Goal: Information Seeking & Learning: Learn about a topic

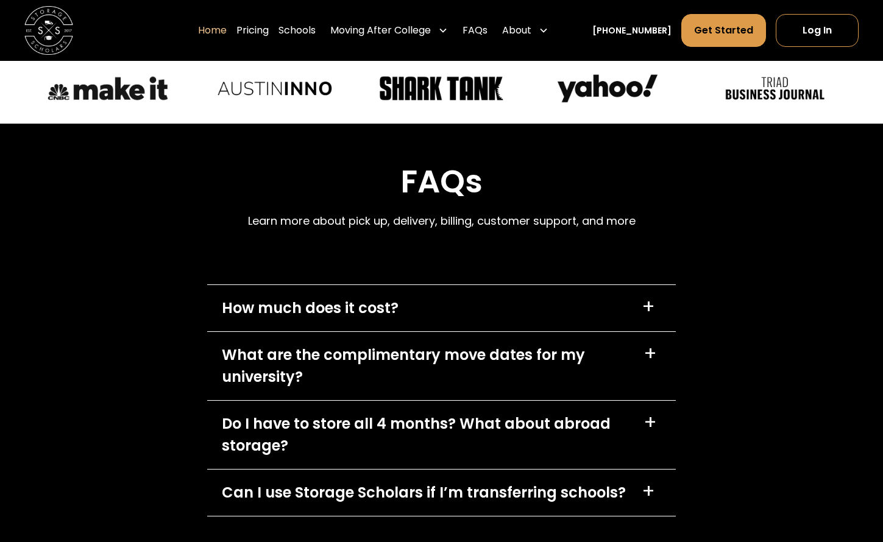
scroll to position [3413, 0]
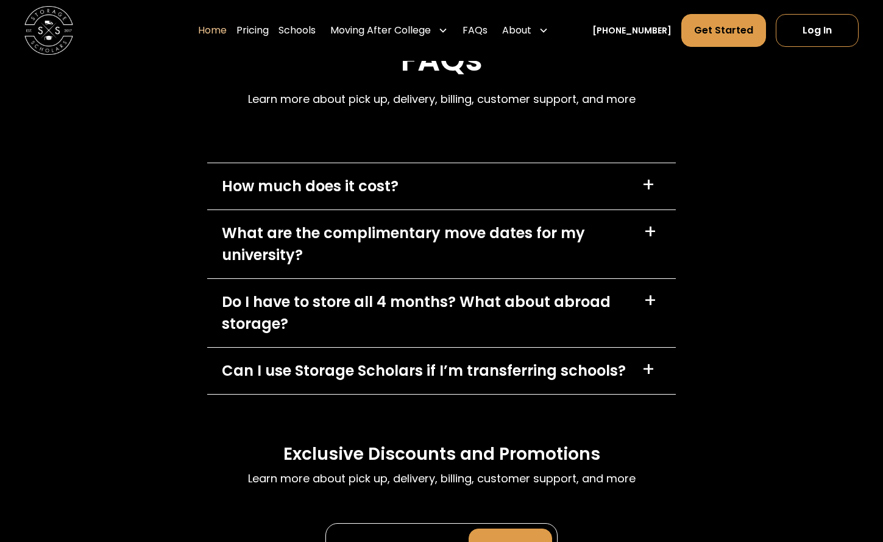
click at [651, 195] on div "+" at bounding box center [648, 186] width 13 height 20
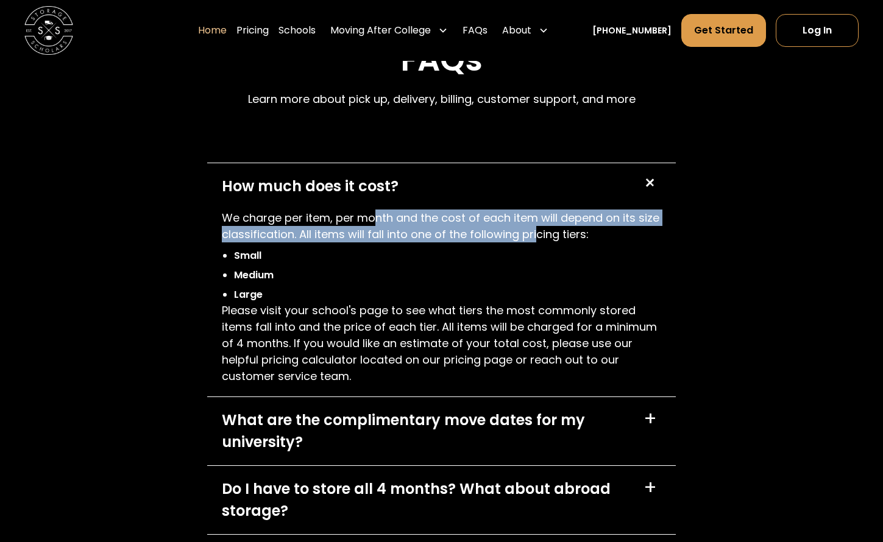
drag, startPoint x: 377, startPoint y: 278, endPoint x: 537, endPoint y: 297, distance: 160.8
click at [537, 243] on p "We charge per item, per month and the cost of each item will depend on its size…" at bounding box center [441, 226] width 439 height 33
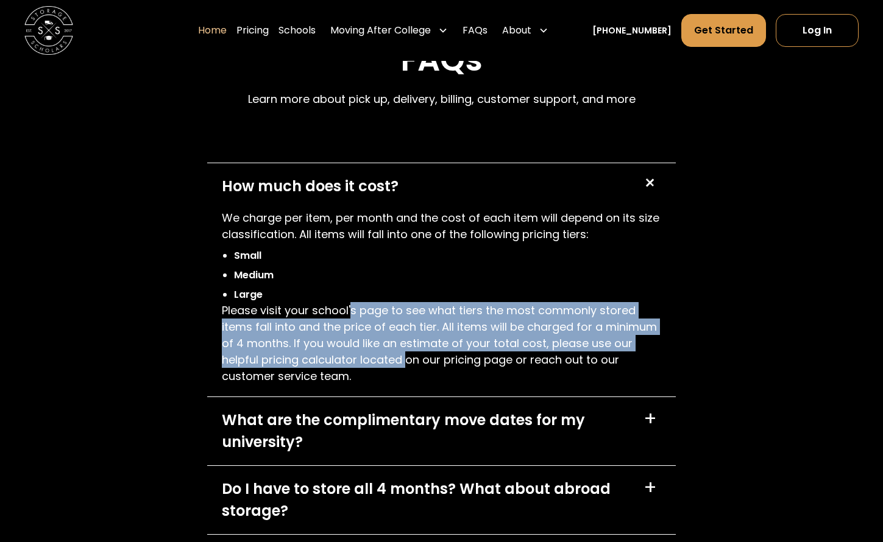
drag, startPoint x: 350, startPoint y: 370, endPoint x: 410, endPoint y: 412, distance: 72.6
click at [410, 385] on p "Please visit your school's page to see what tiers the most commonly stored item…" at bounding box center [441, 343] width 439 height 82
click at [396, 385] on p "Please visit your school's page to see what tiers the most commonly stored item…" at bounding box center [441, 343] width 439 height 82
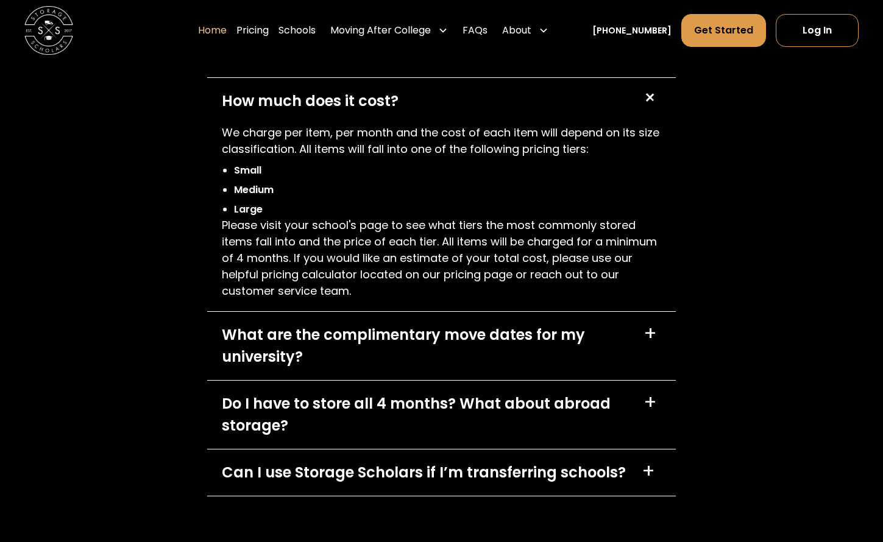
scroll to position [3535, 0]
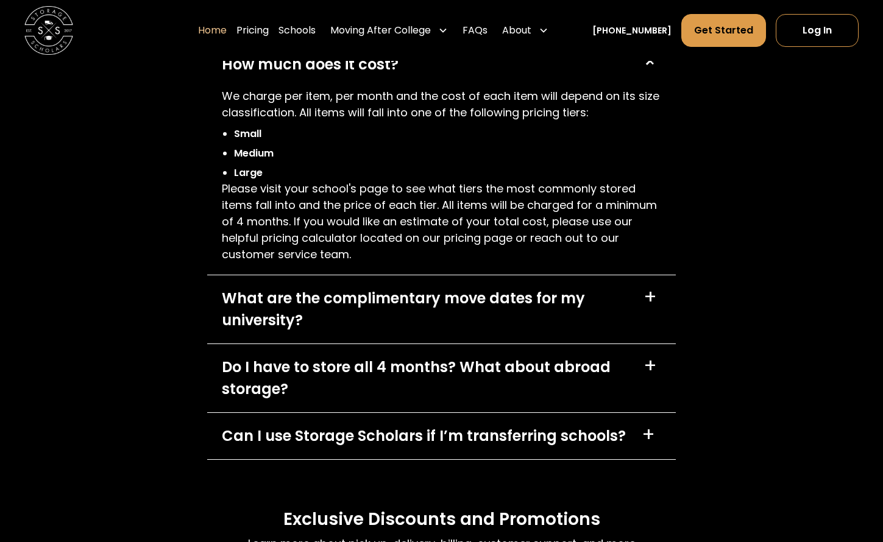
click at [650, 307] on div "+" at bounding box center [650, 298] width 13 height 20
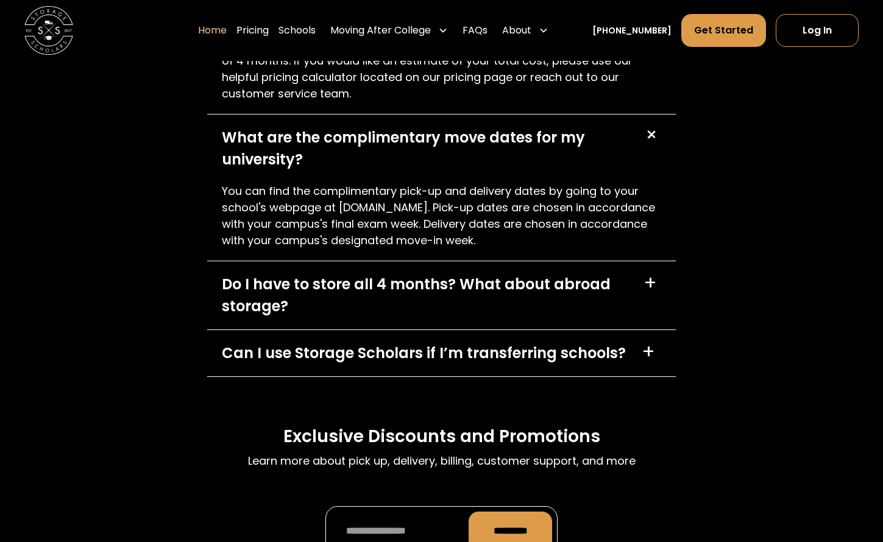
scroll to position [3718, 0]
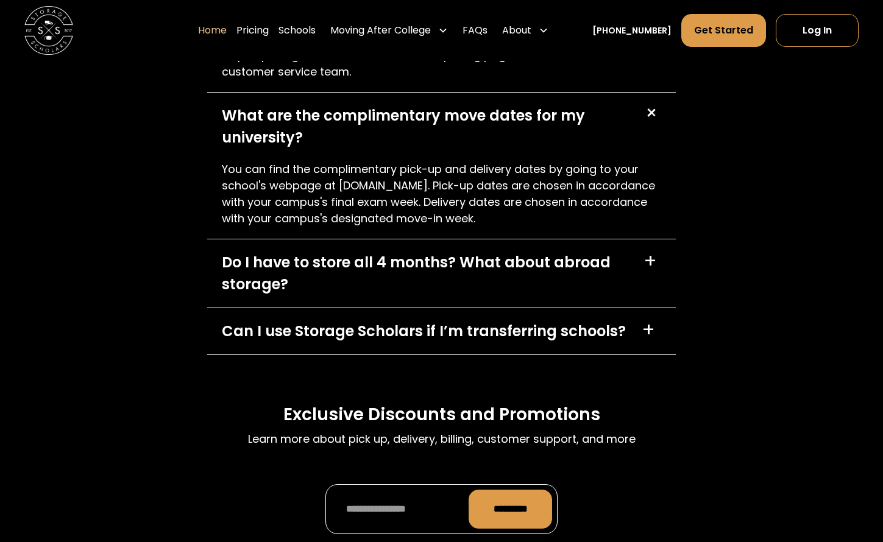
click at [651, 271] on div "+" at bounding box center [650, 262] width 13 height 20
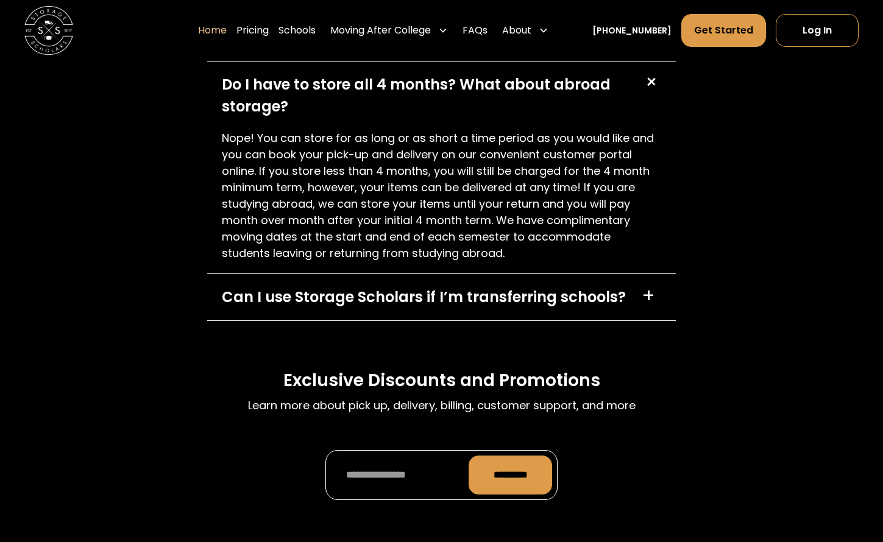
scroll to position [3901, 0]
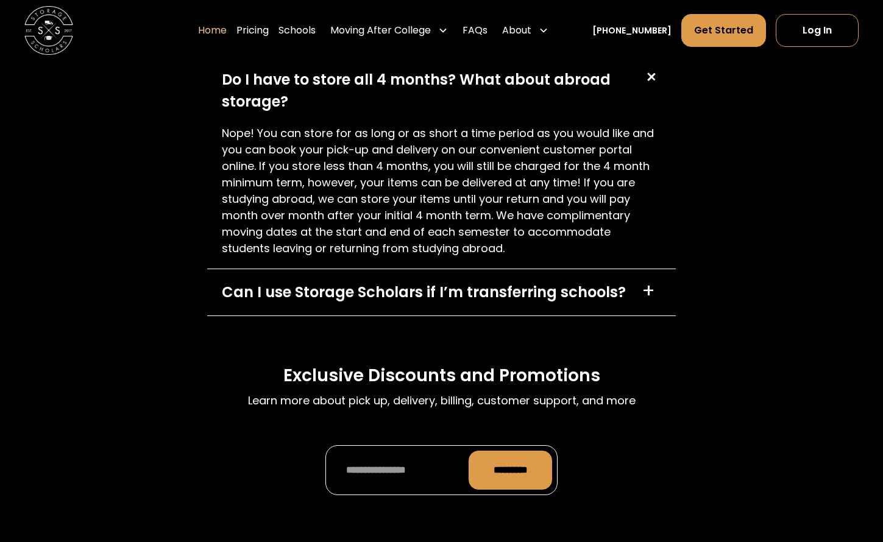
click at [649, 301] on div "+" at bounding box center [648, 292] width 13 height 20
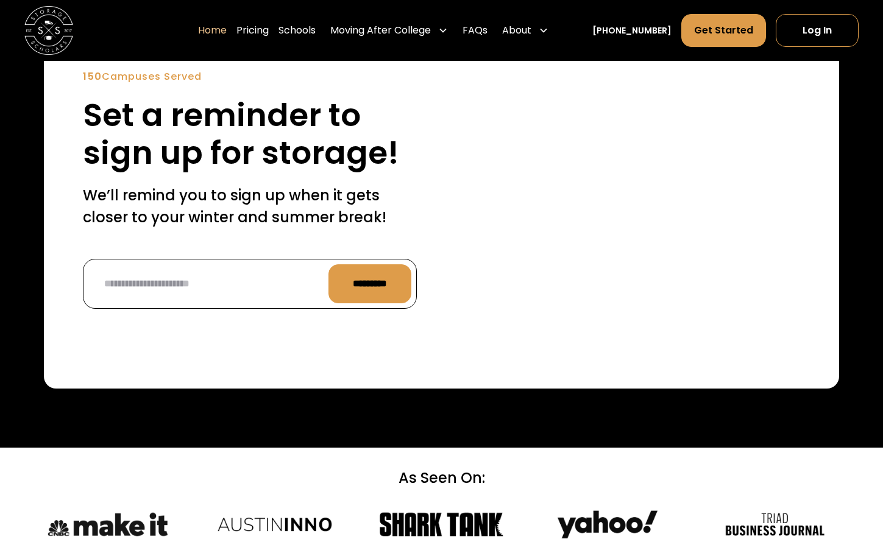
scroll to position [2926, 0]
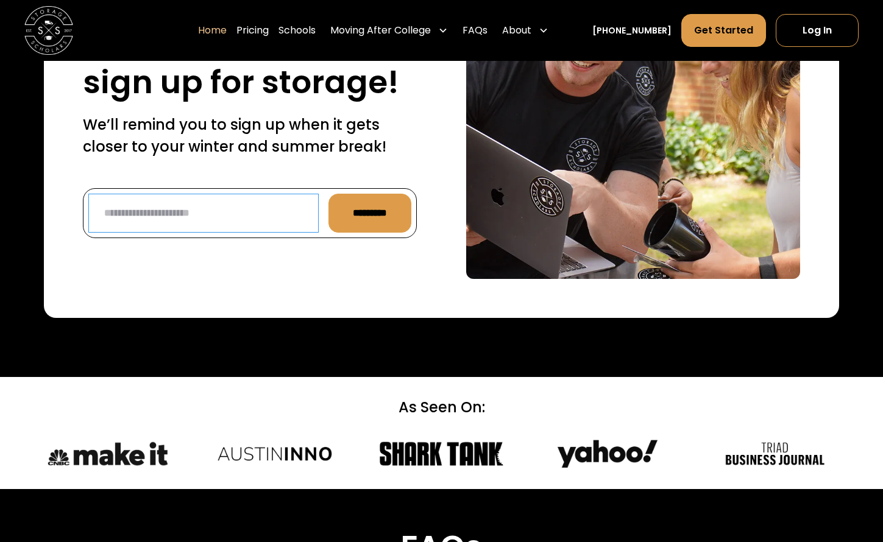
click at [278, 233] on input "Reminder Form" at bounding box center [203, 213] width 230 height 39
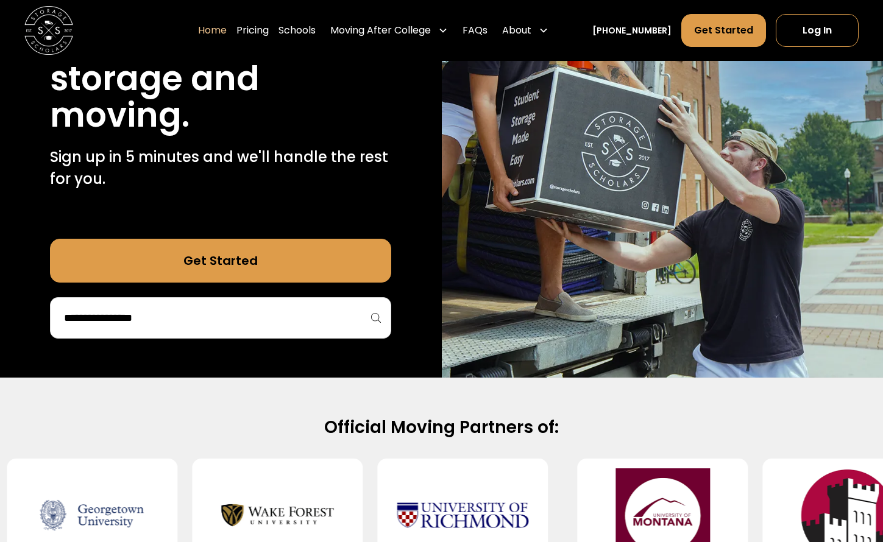
scroll to position [183, 0]
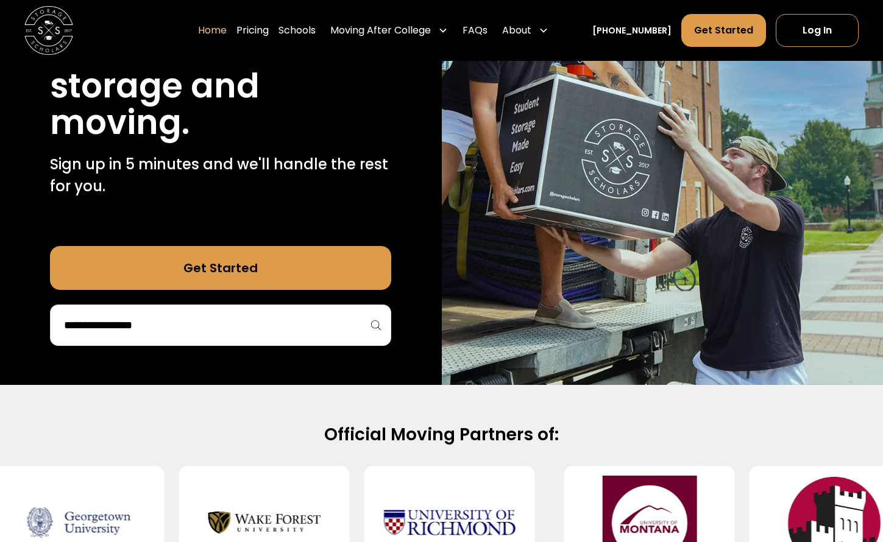
click at [241, 325] on input "search" at bounding box center [221, 325] width 316 height 21
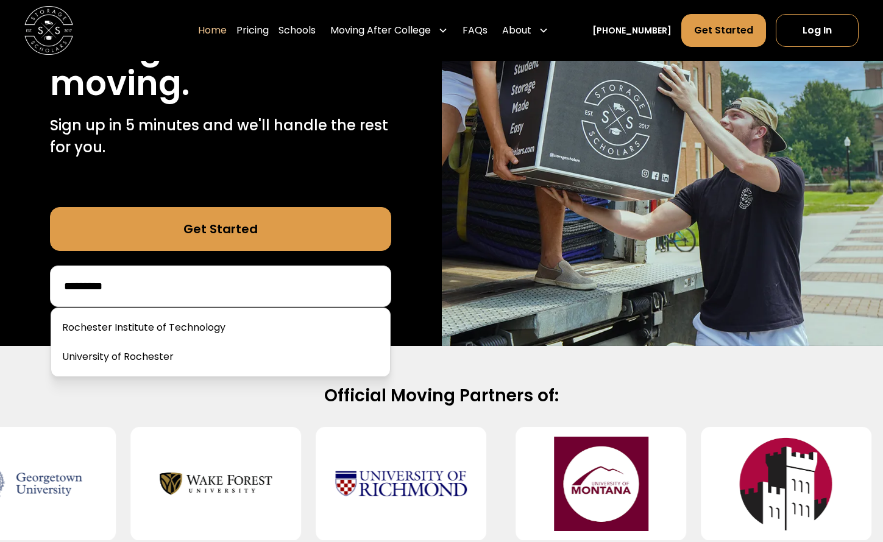
scroll to position [244, 0]
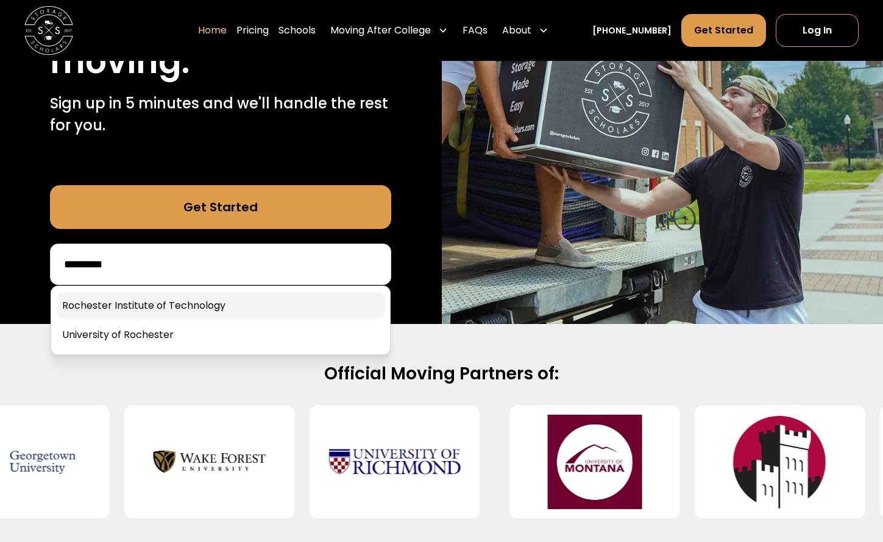
type input "*********"
click at [193, 310] on link at bounding box center [220, 306] width 329 height 27
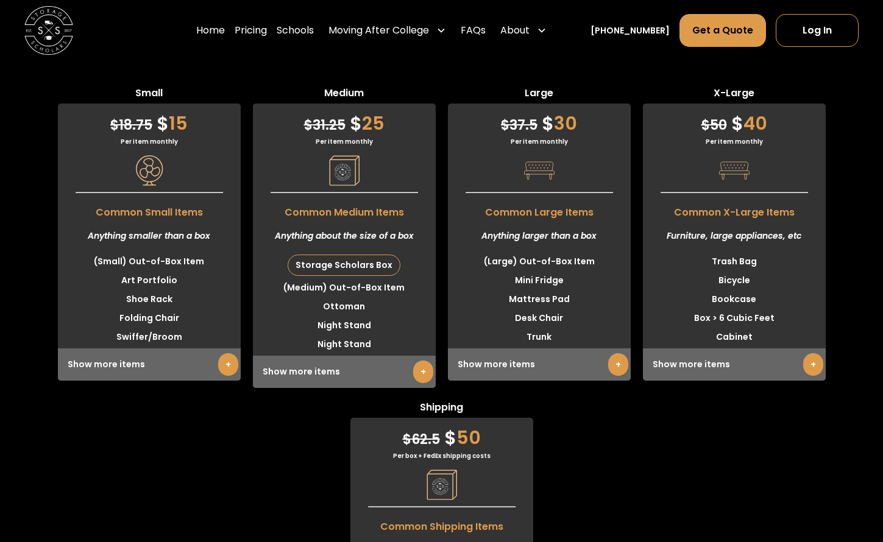
scroll to position [3170, 0]
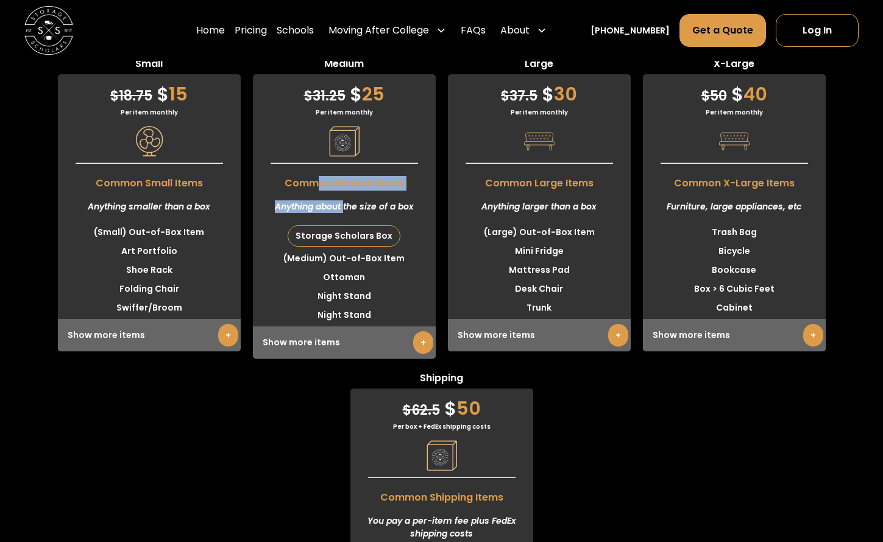
drag, startPoint x: 314, startPoint y: 224, endPoint x: 344, endPoint y: 254, distance: 42.7
click at [344, 254] on div "$ 31.25 $ 25 Per item monthly Common Medium Items Anything about the size of a …" at bounding box center [344, 216] width 183 height 285
drag, startPoint x: 344, startPoint y: 254, endPoint x: 338, endPoint y: 243, distance: 12.3
click at [338, 223] on div "Anything about the size of a box" at bounding box center [344, 207] width 183 height 32
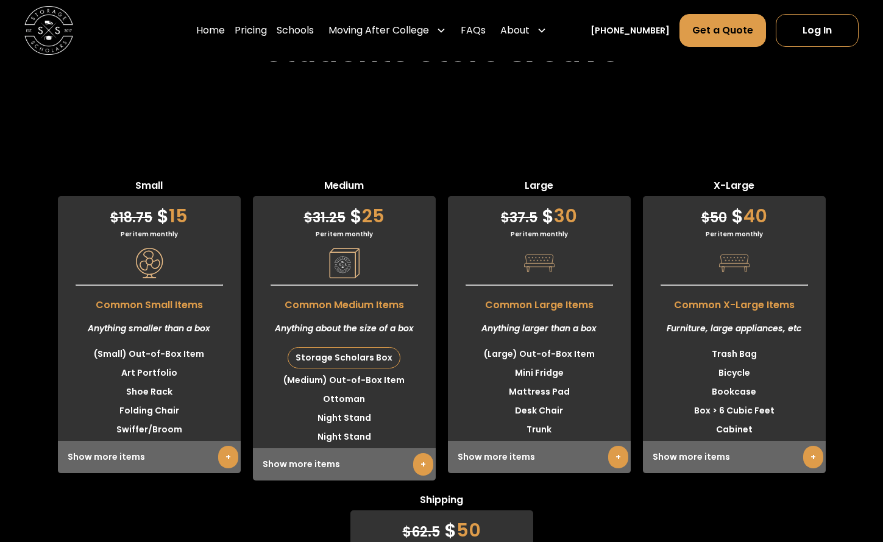
scroll to position [3109, 0]
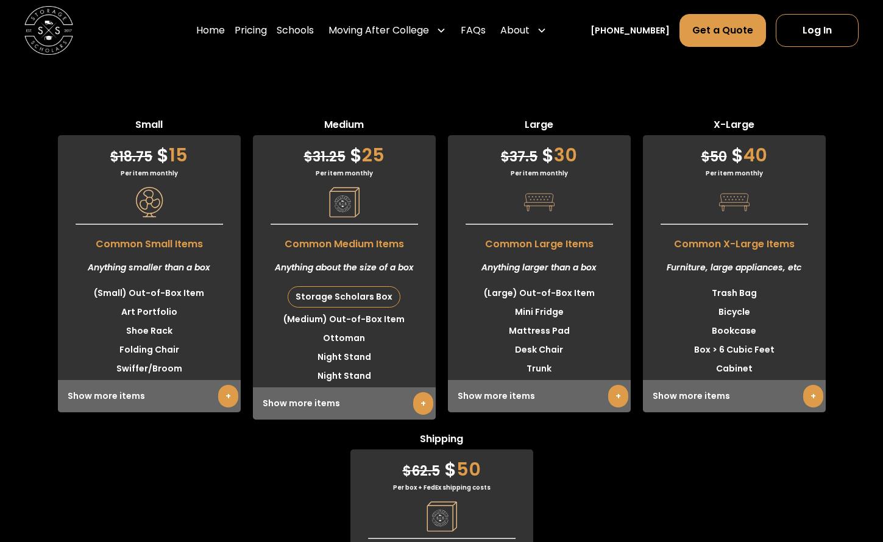
click at [418, 415] on link "+" at bounding box center [423, 404] width 20 height 23
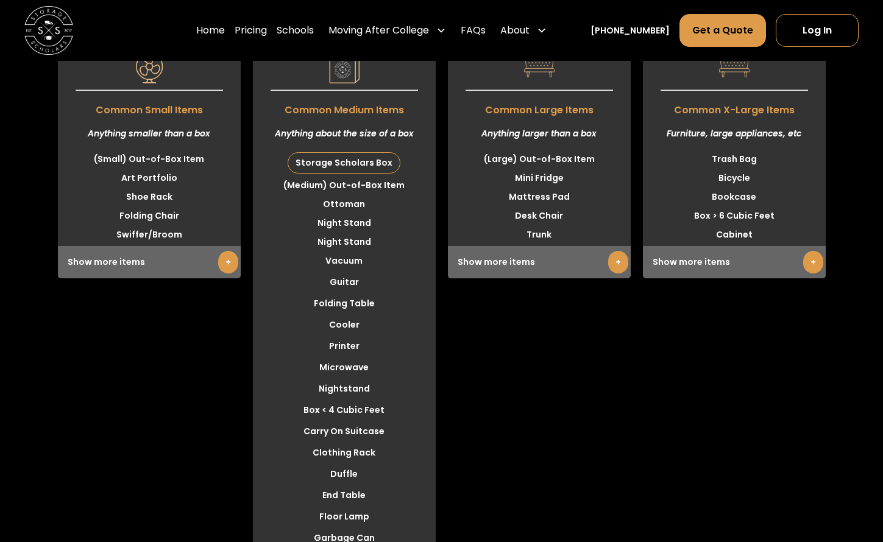
scroll to position [3231, 0]
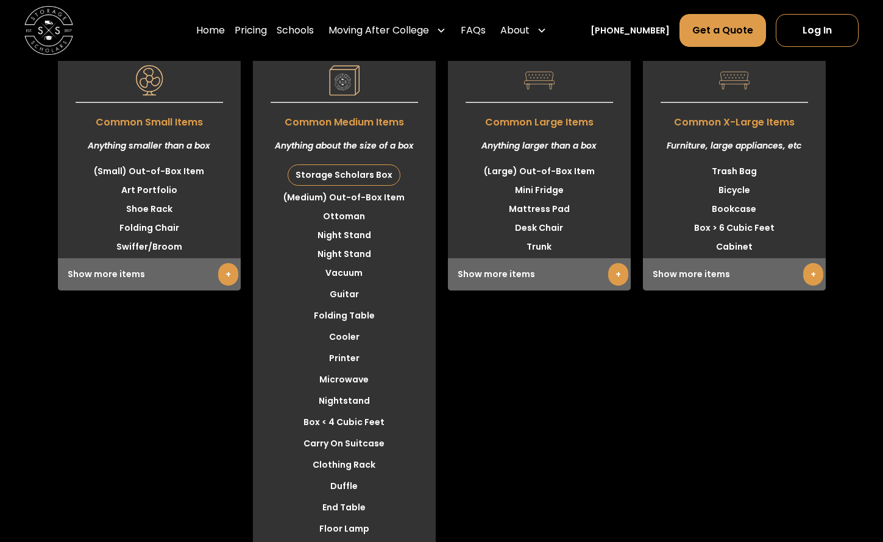
click at [377, 185] on div "Storage Scholars Box" at bounding box center [344, 175] width 112 height 20
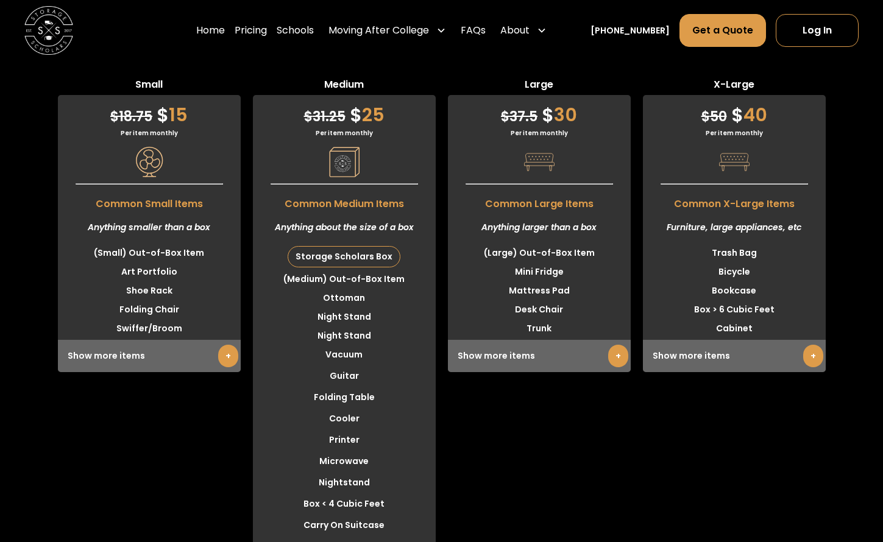
scroll to position [3109, 0]
